Goal: Navigation & Orientation: Find specific page/section

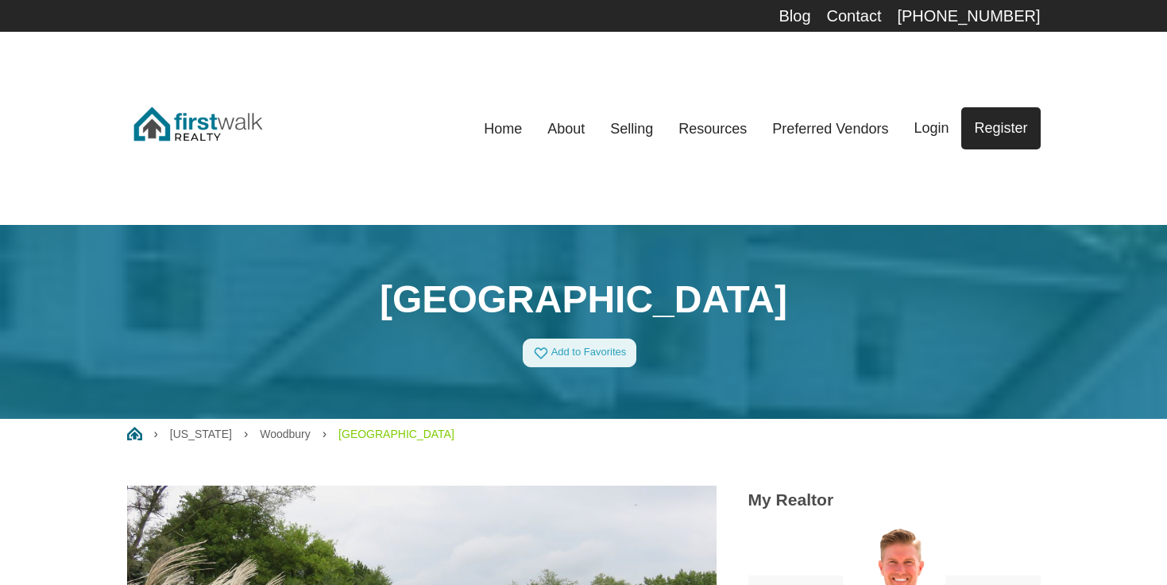
click at [543, 105] on div "Home About Selling Resources Mortgage Calculator Get Pre-Qualified Preferred Ve…" at bounding box center [653, 128] width 775 height 74
click at [567, 128] on link "About" at bounding box center [566, 128] width 63 height 35
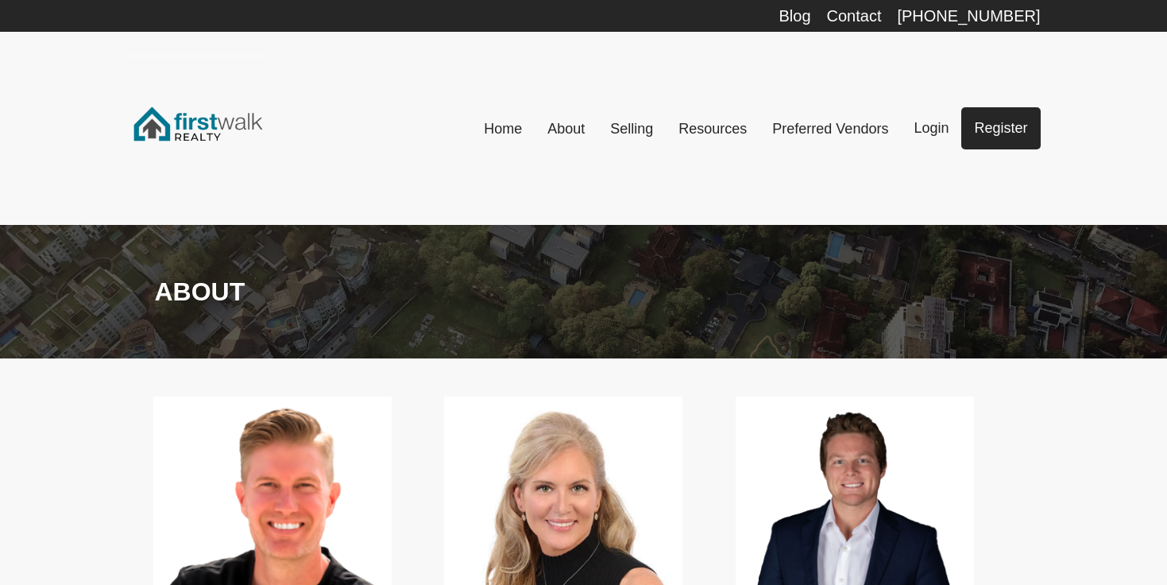
click at [582, 122] on link "About" at bounding box center [566, 128] width 63 height 35
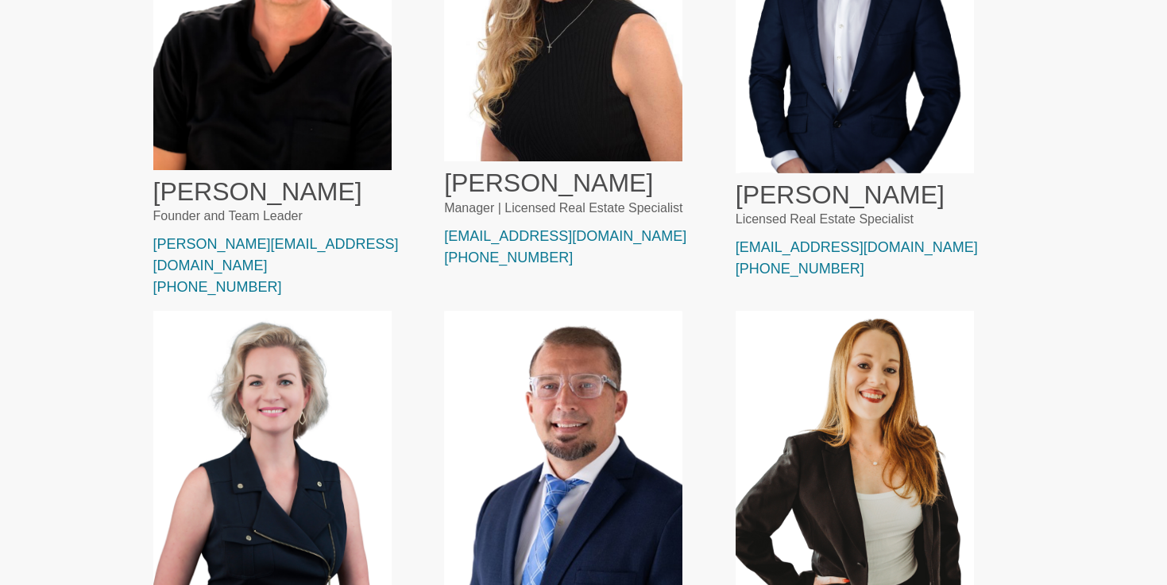
scroll to position [634, 0]
